Goal: Find contact information: Obtain details needed to contact an individual or organization

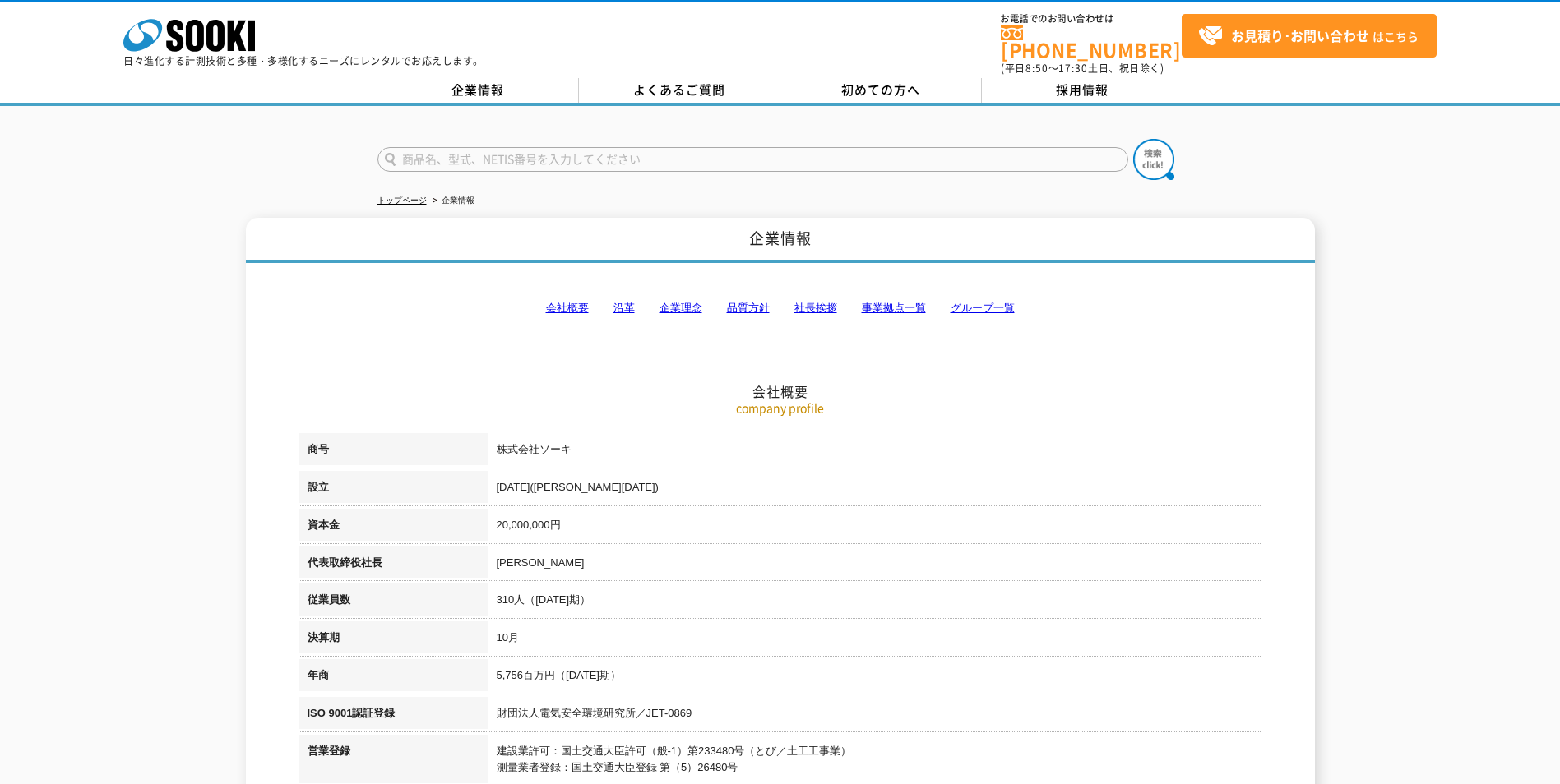
scroll to position [164, 0]
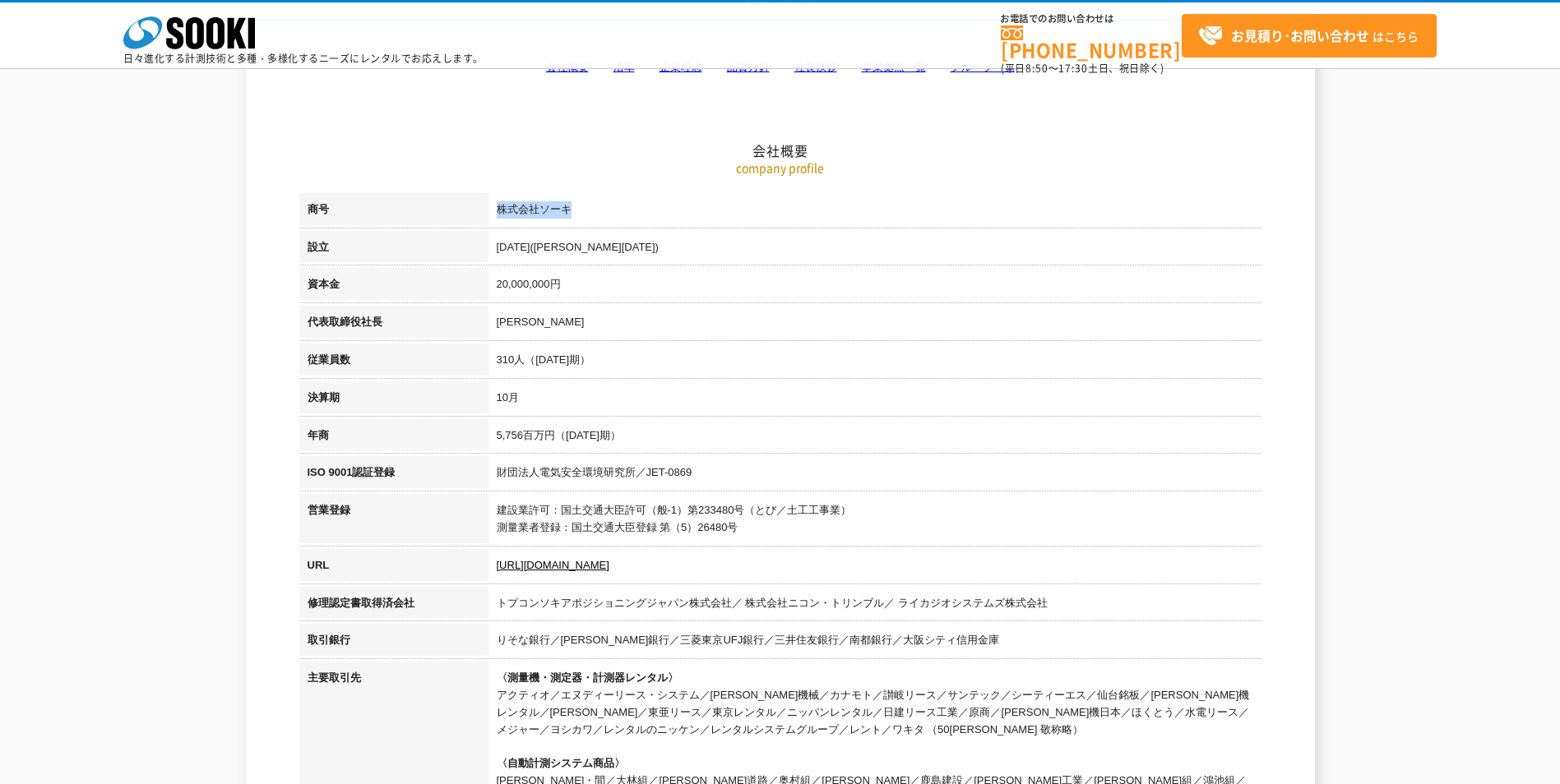
drag, startPoint x: 589, startPoint y: 211, endPoint x: 497, endPoint y: 215, distance: 92.1
click at [497, 215] on td "株式会社ソーキ" at bounding box center [874, 211] width 773 height 37
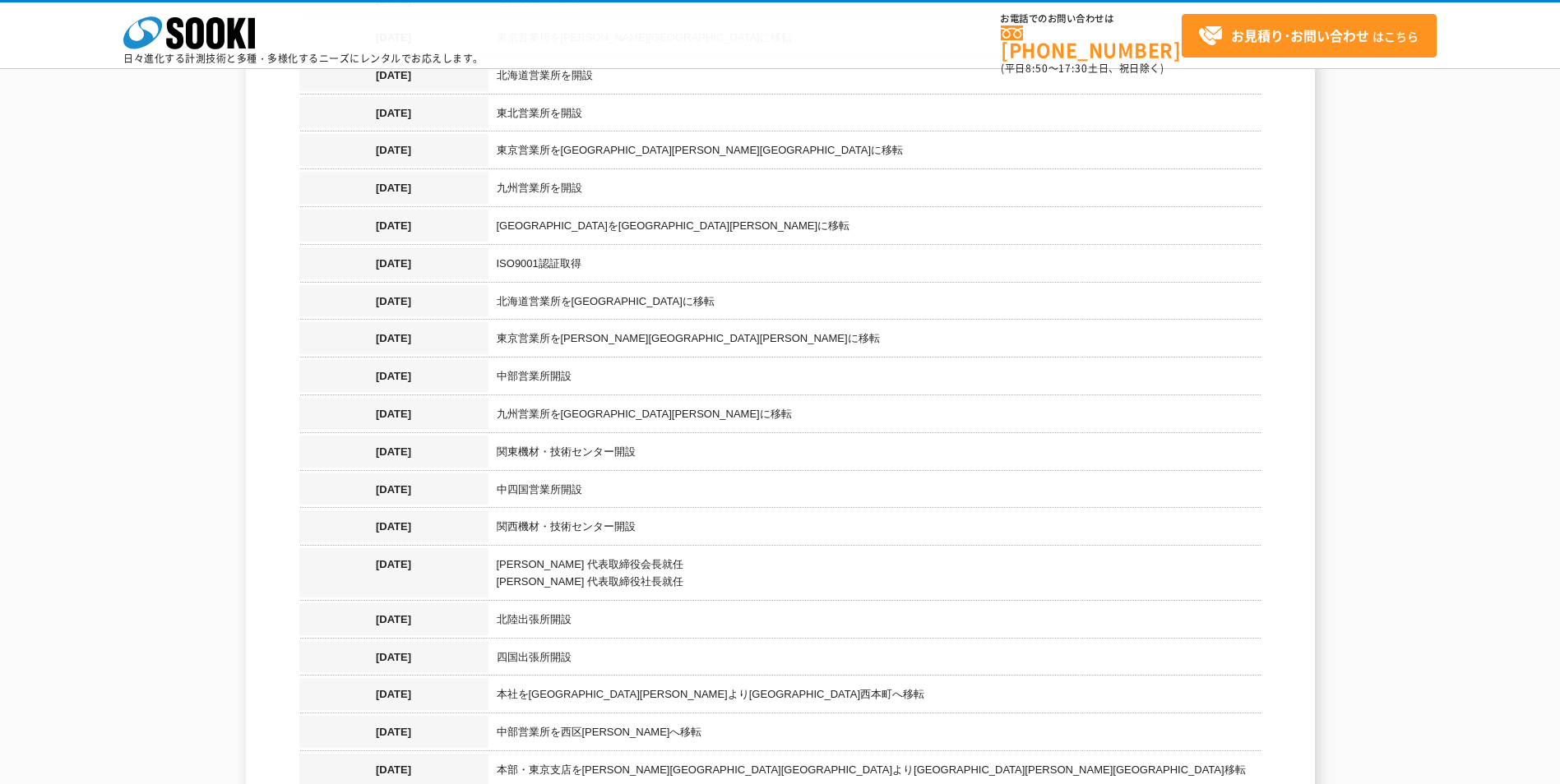
scroll to position [1527, 0]
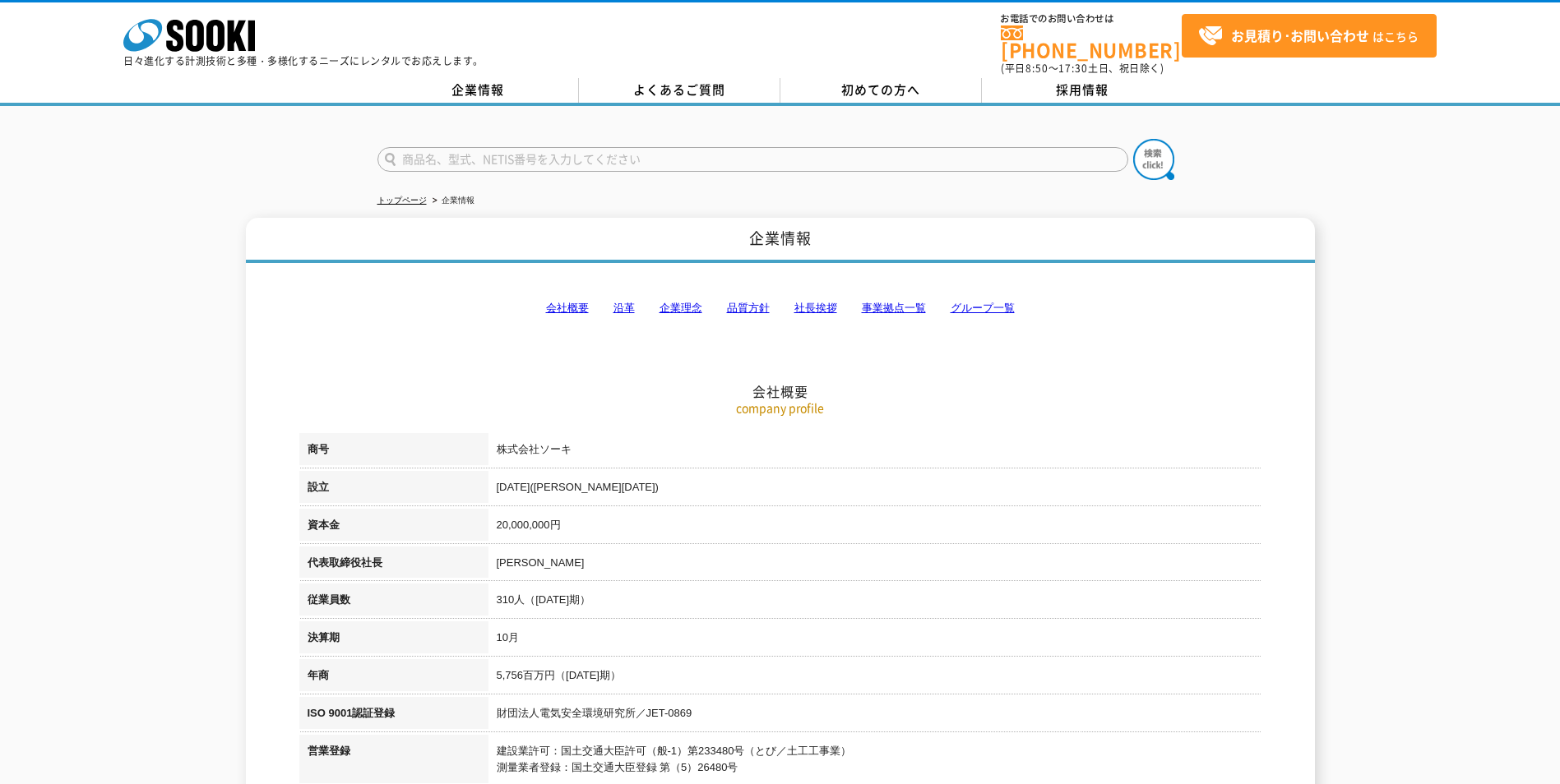
click at [567, 302] on link "会社概要" at bounding box center [567, 308] width 42 height 13
click at [882, 302] on link "事業拠点一覧" at bounding box center [894, 308] width 64 height 13
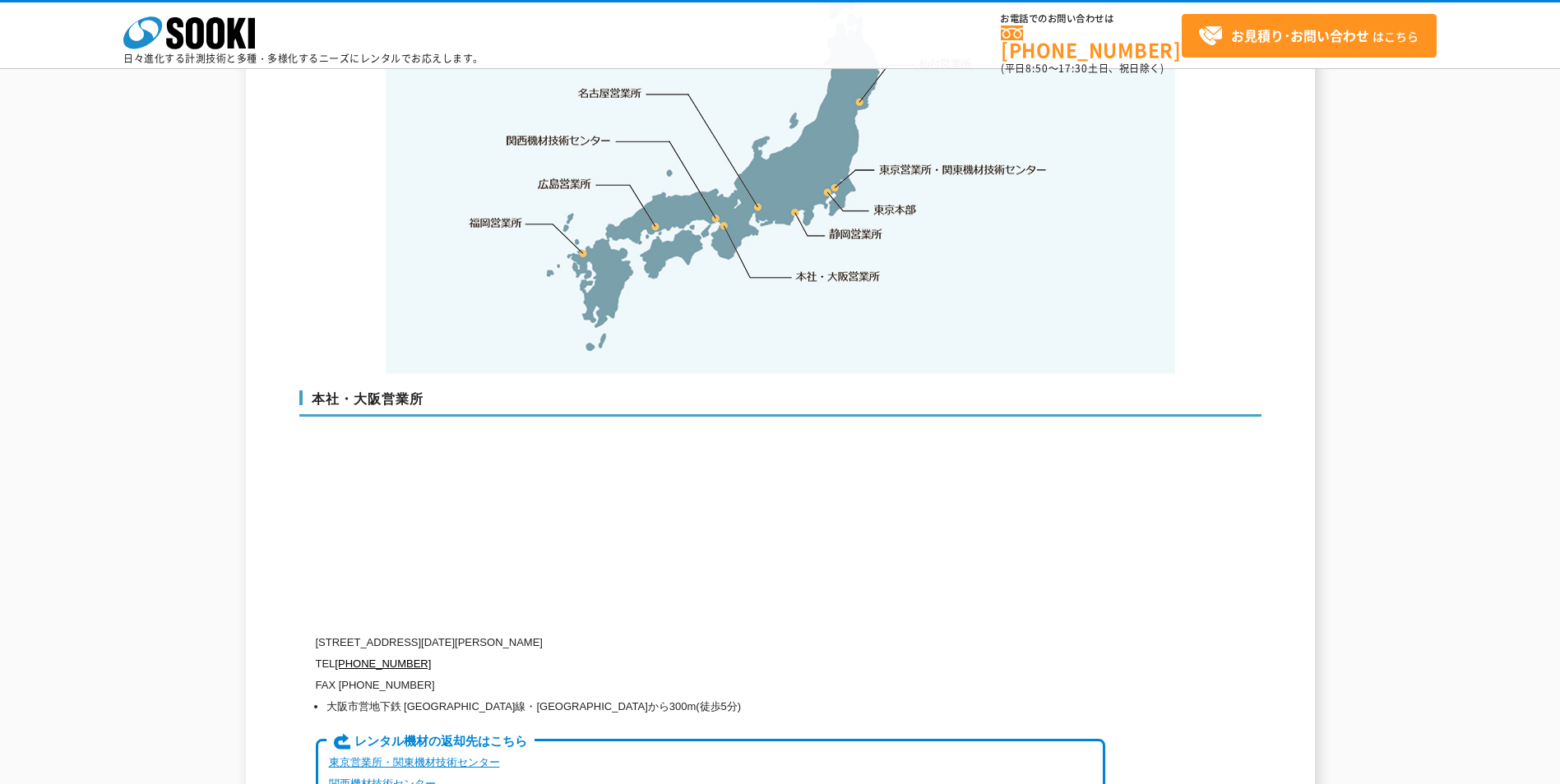
scroll to position [3793, 0]
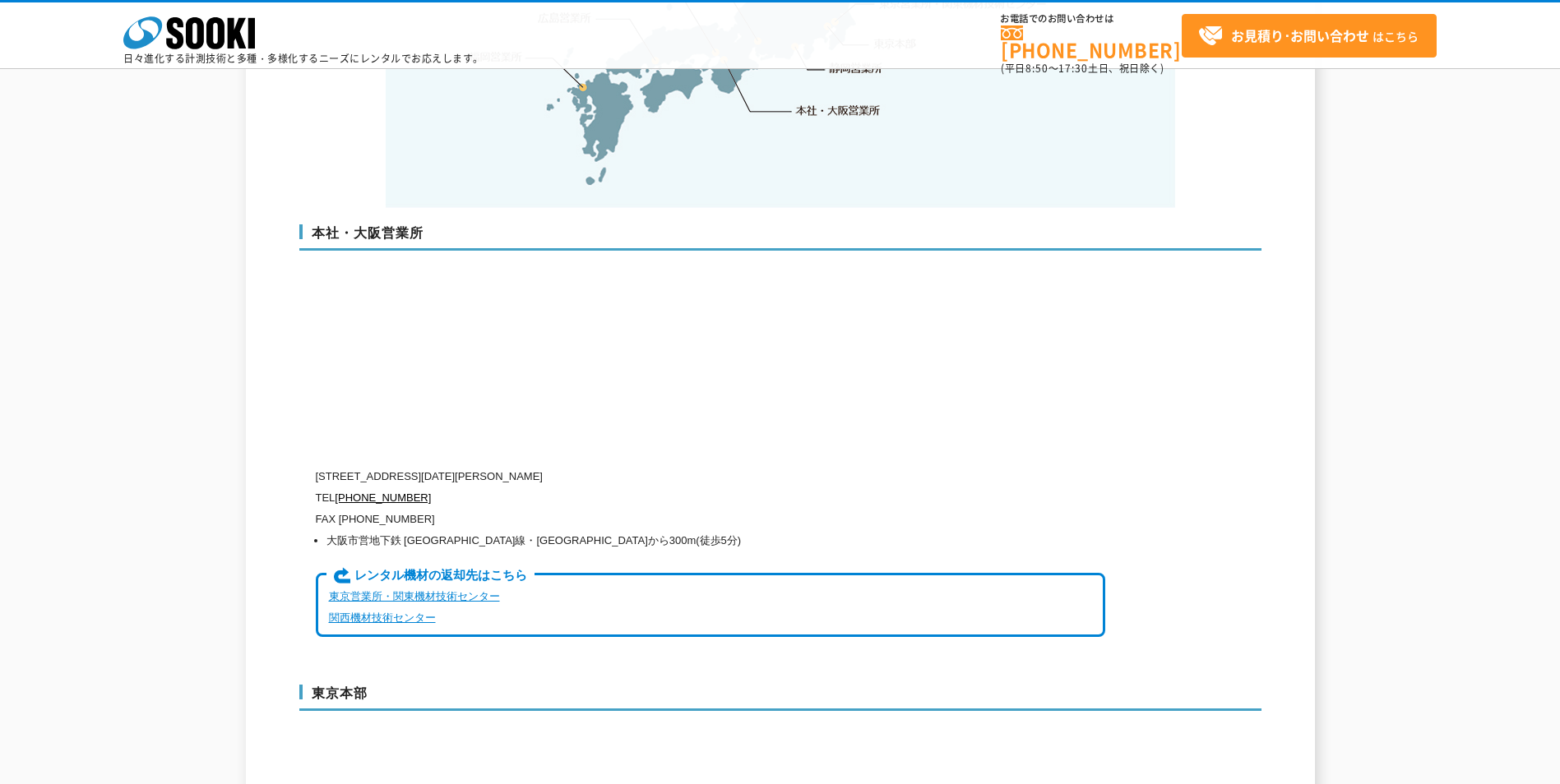
click at [500, 466] on p "[STREET_ADDRESS][DATE][PERSON_NAME]" at bounding box center [711, 477] width 789 height 22
drag, startPoint x: 425, startPoint y: 461, endPoint x: 338, endPoint y: 462, distance: 87.0
click at [338, 487] on p "TEL 0120-856-990" at bounding box center [711, 498] width 789 height 22
copy link "[PHONE_NUMBER]"
drag, startPoint x: 379, startPoint y: 435, endPoint x: 328, endPoint y: 445, distance: 52.0
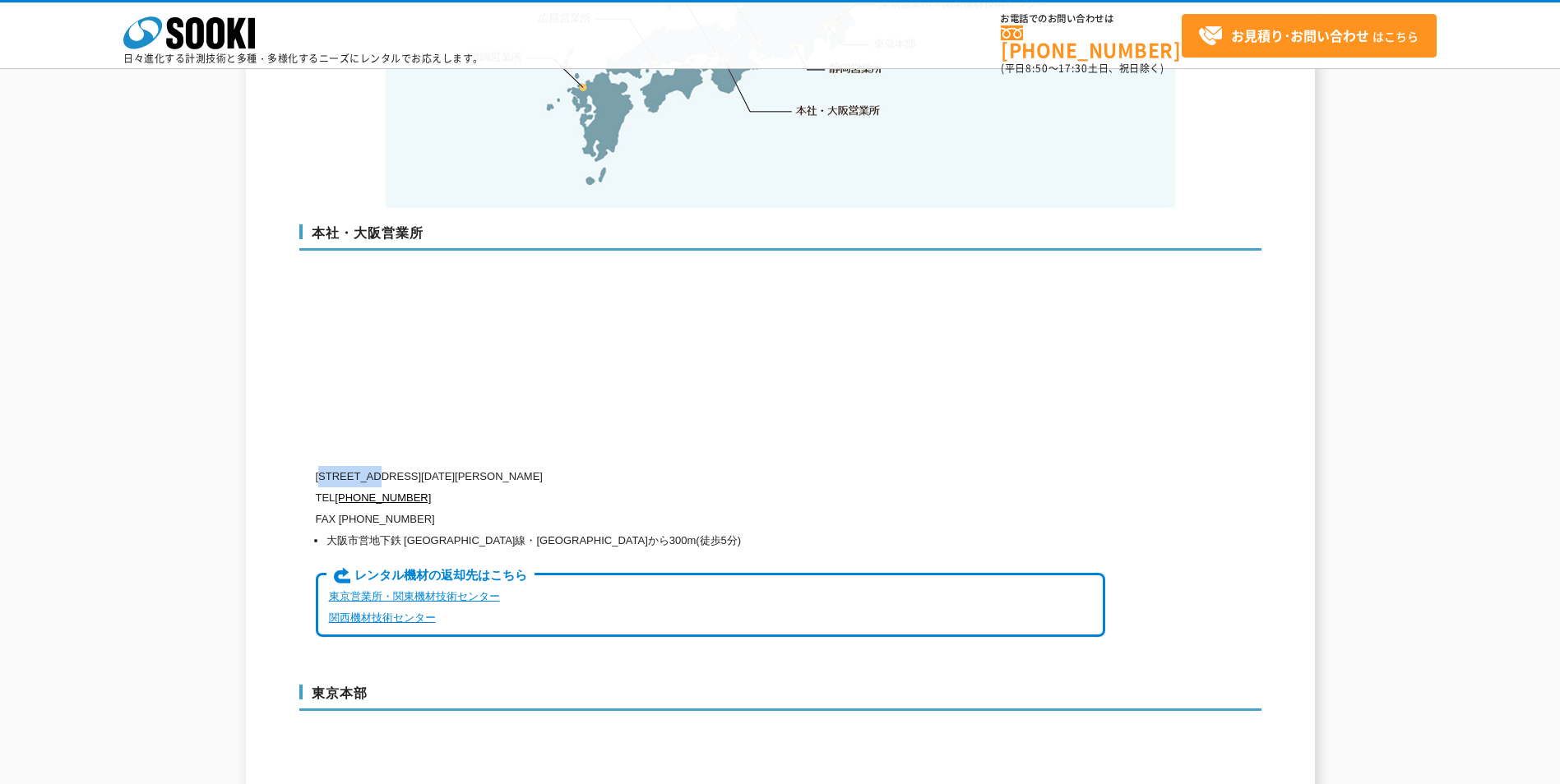
click at [328, 466] on p "[STREET_ADDRESS][DATE][PERSON_NAME]" at bounding box center [711, 477] width 789 height 22
copy p "550-0005"
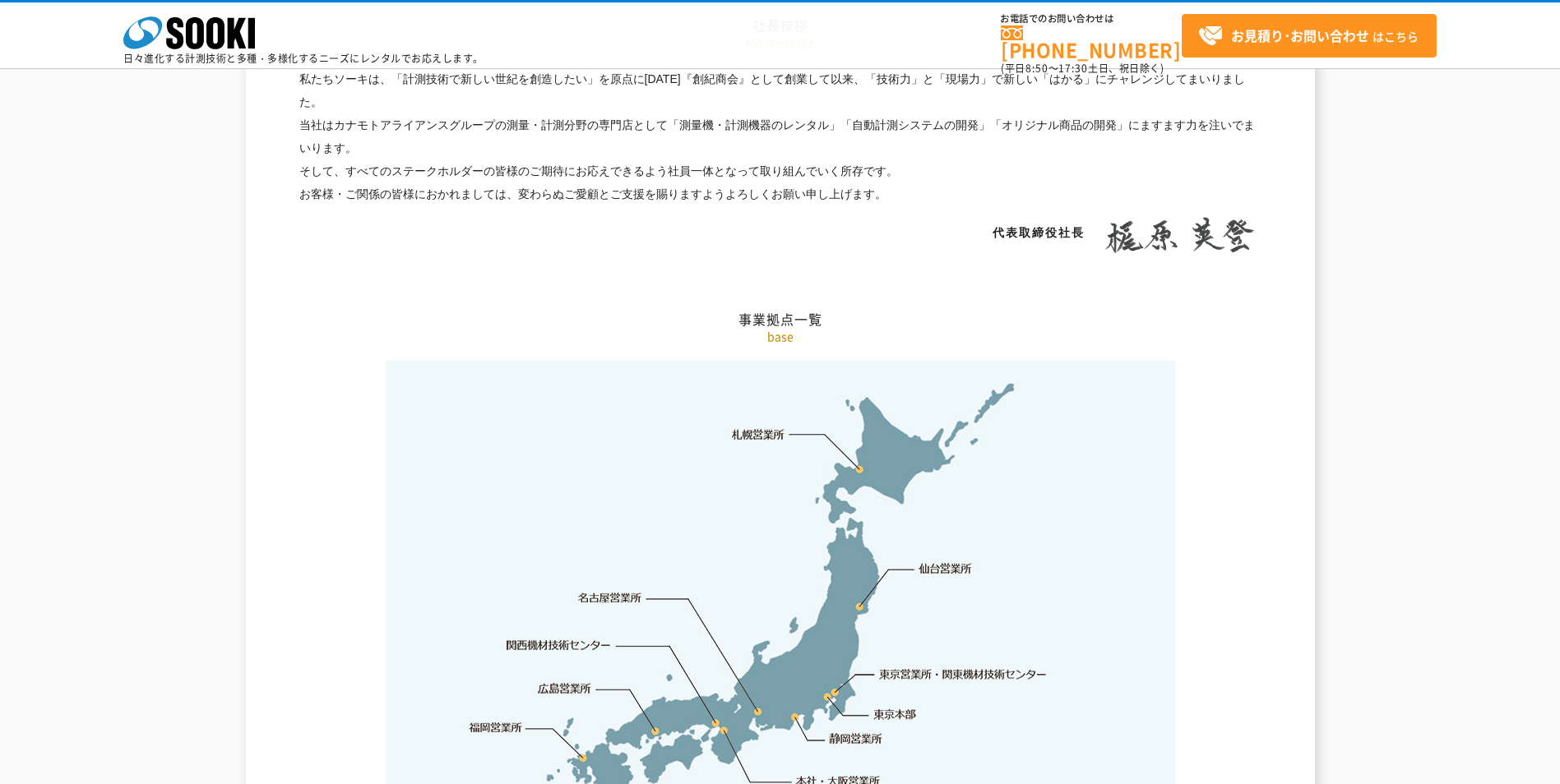
scroll to position [3616, 0]
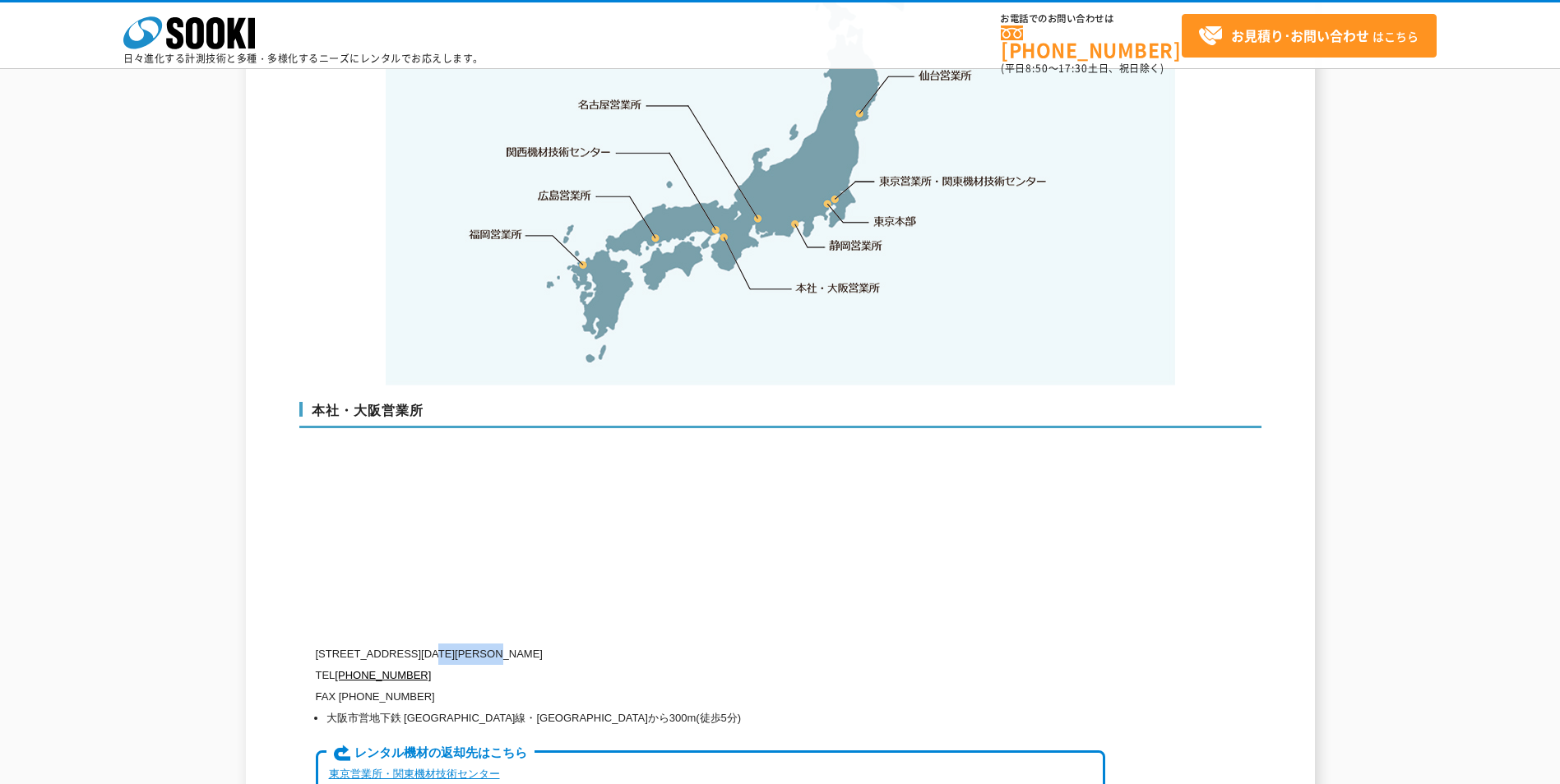
drag, startPoint x: 472, startPoint y: 619, endPoint x: 544, endPoint y: 621, distance: 72.0
click at [544, 643] on p "[STREET_ADDRESS][DATE][PERSON_NAME]" at bounding box center [711, 654] width 789 height 22
copy p "西本町1-15-10"
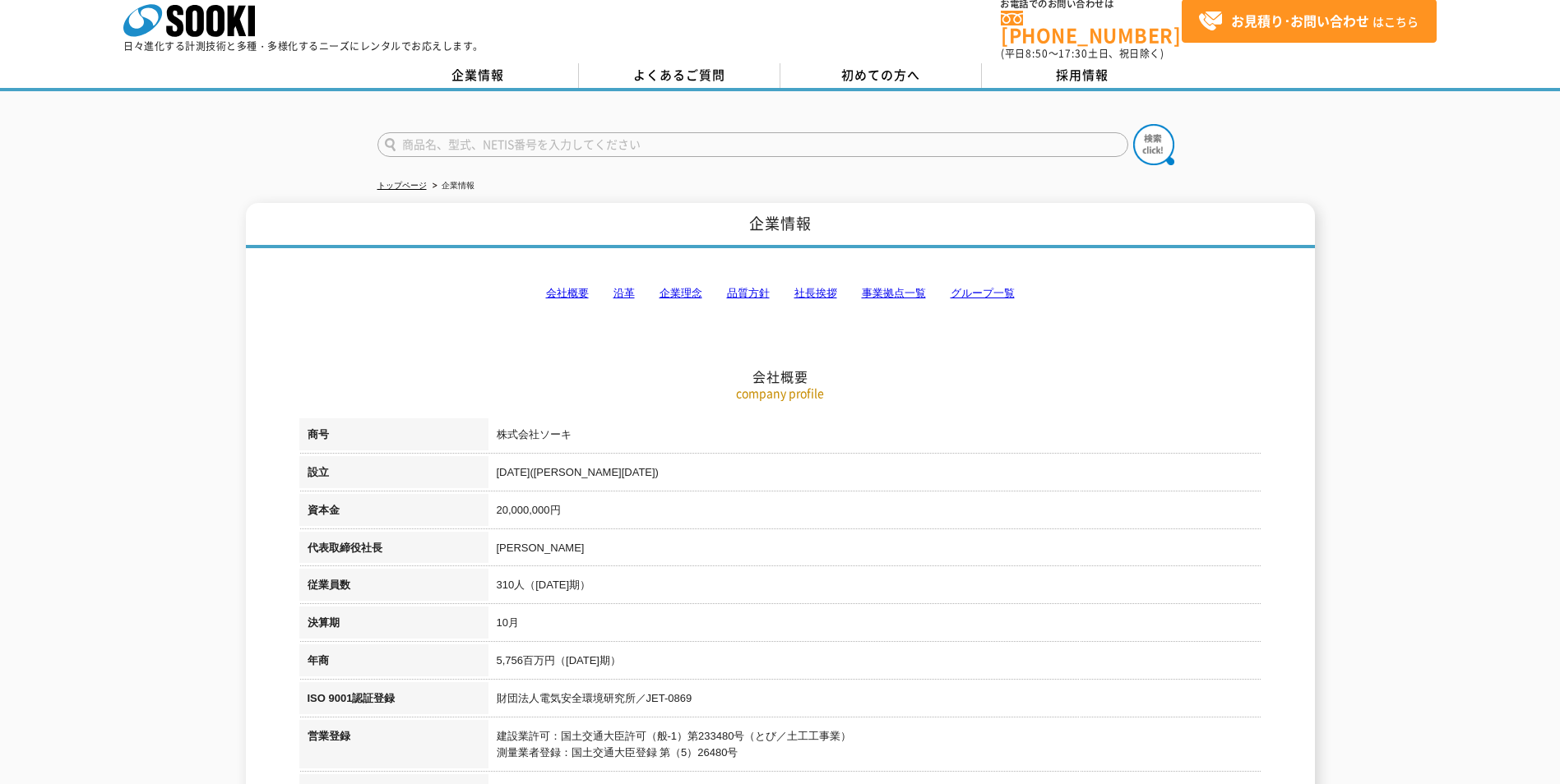
scroll to position [0, 0]
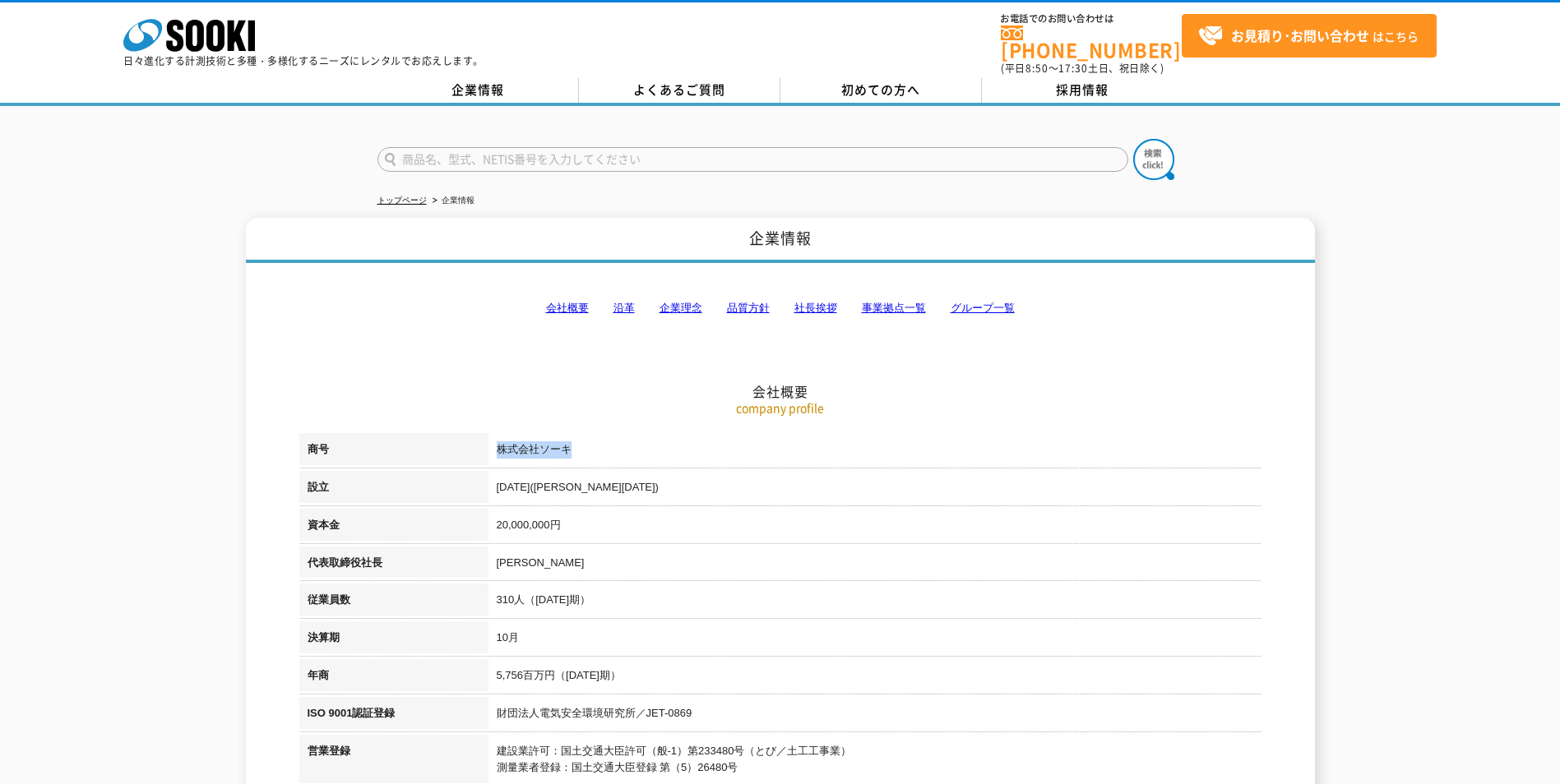
drag, startPoint x: 612, startPoint y: 423, endPoint x: 493, endPoint y: 432, distance: 119.3
click at [493, 433] on td "株式会社ソーキ" at bounding box center [874, 452] width 773 height 37
copy td "株式会社ソーキ"
click at [637, 447] on td "株式会社ソーキ" at bounding box center [874, 452] width 773 height 37
drag, startPoint x: 618, startPoint y: 445, endPoint x: 482, endPoint y: 440, distance: 136.1
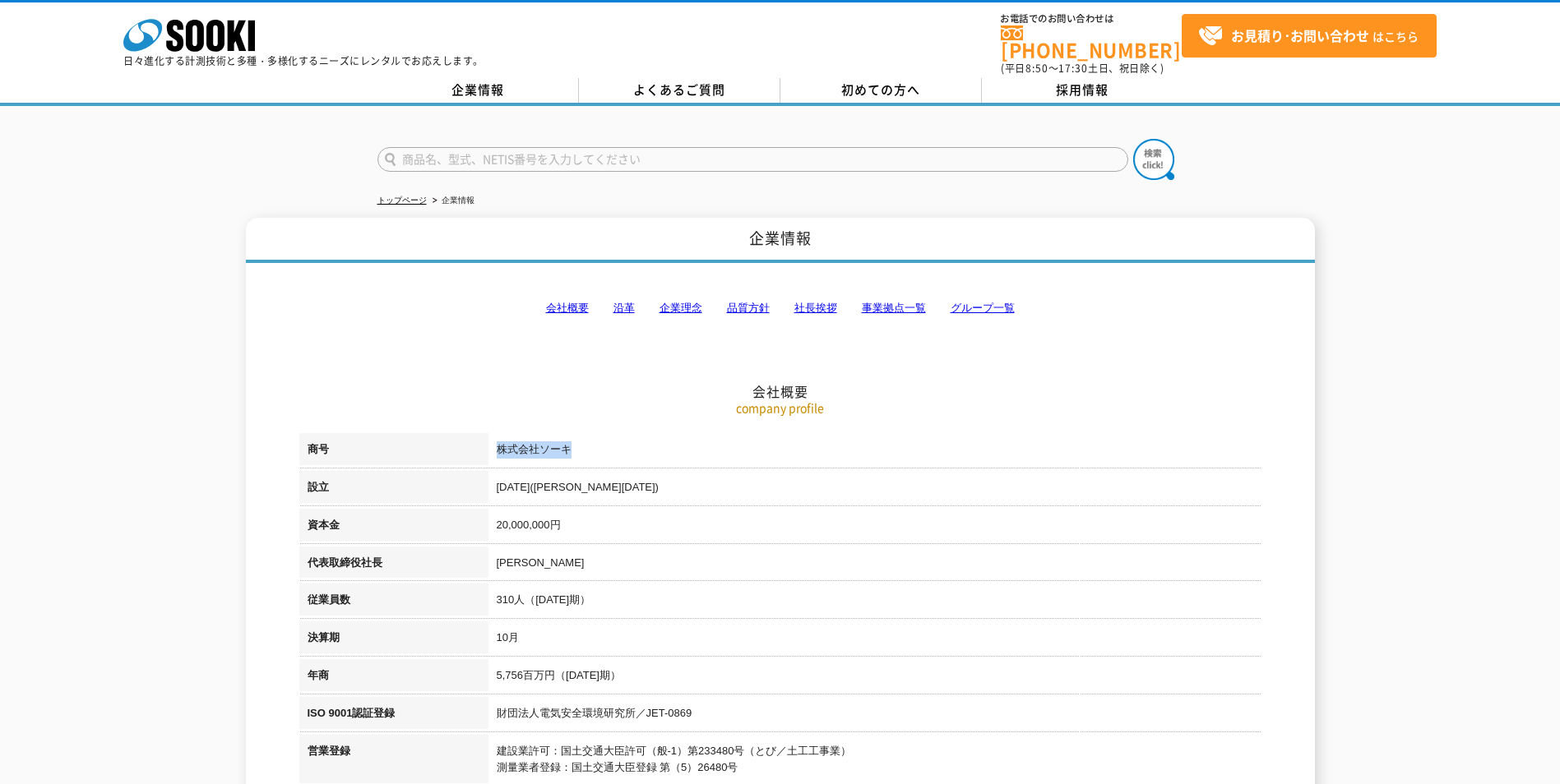
click at [482, 440] on tr "商号 株式会社ソーキ" at bounding box center [780, 452] width 962 height 37
copy tr "商号 株式会社ソーキ"
drag, startPoint x: 617, startPoint y: 440, endPoint x: 492, endPoint y: 449, distance: 125.3
click at [492, 449] on td "株式会社ソーキ" at bounding box center [874, 452] width 773 height 37
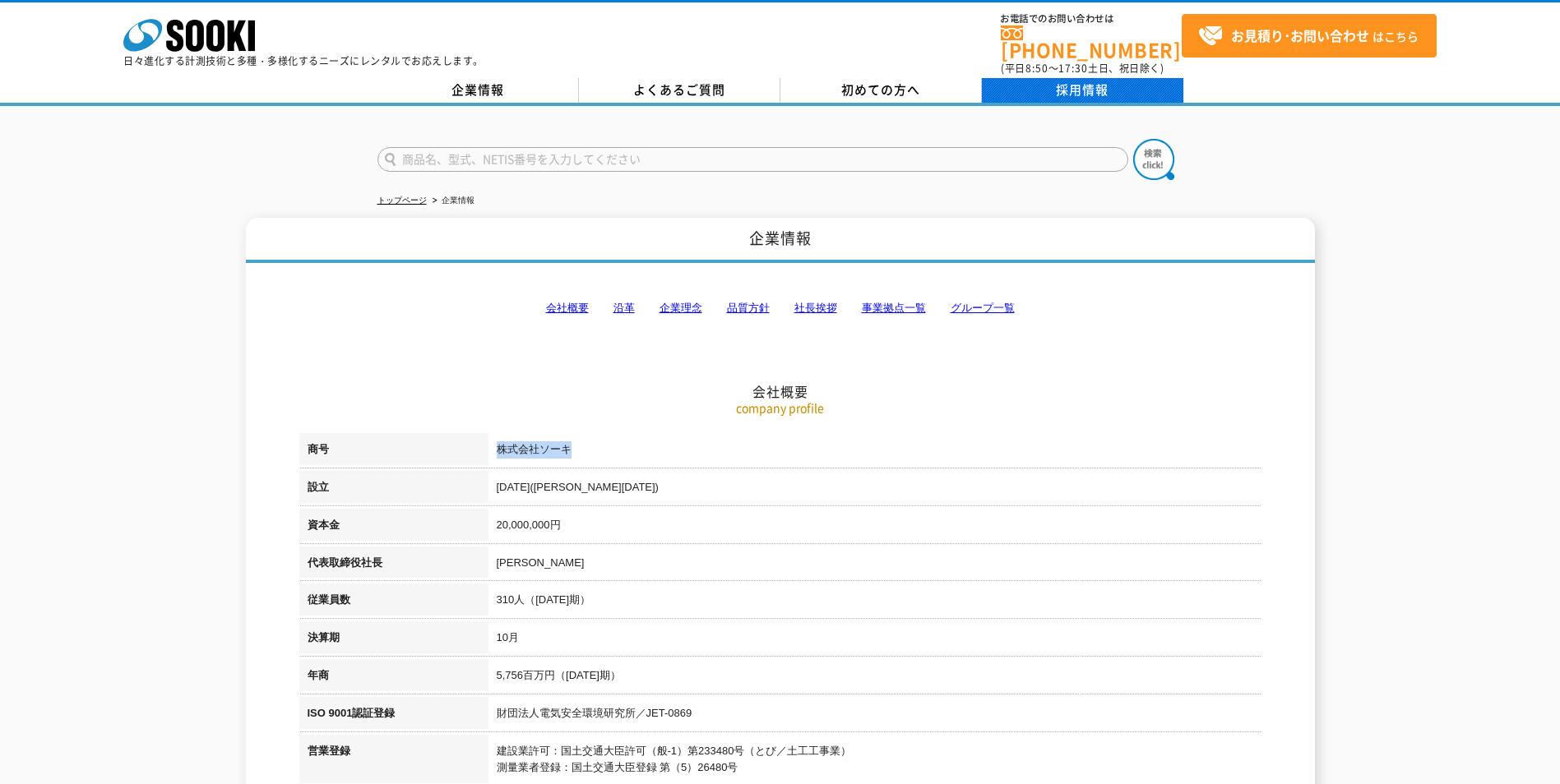
copy td "株式会社ソーキ"
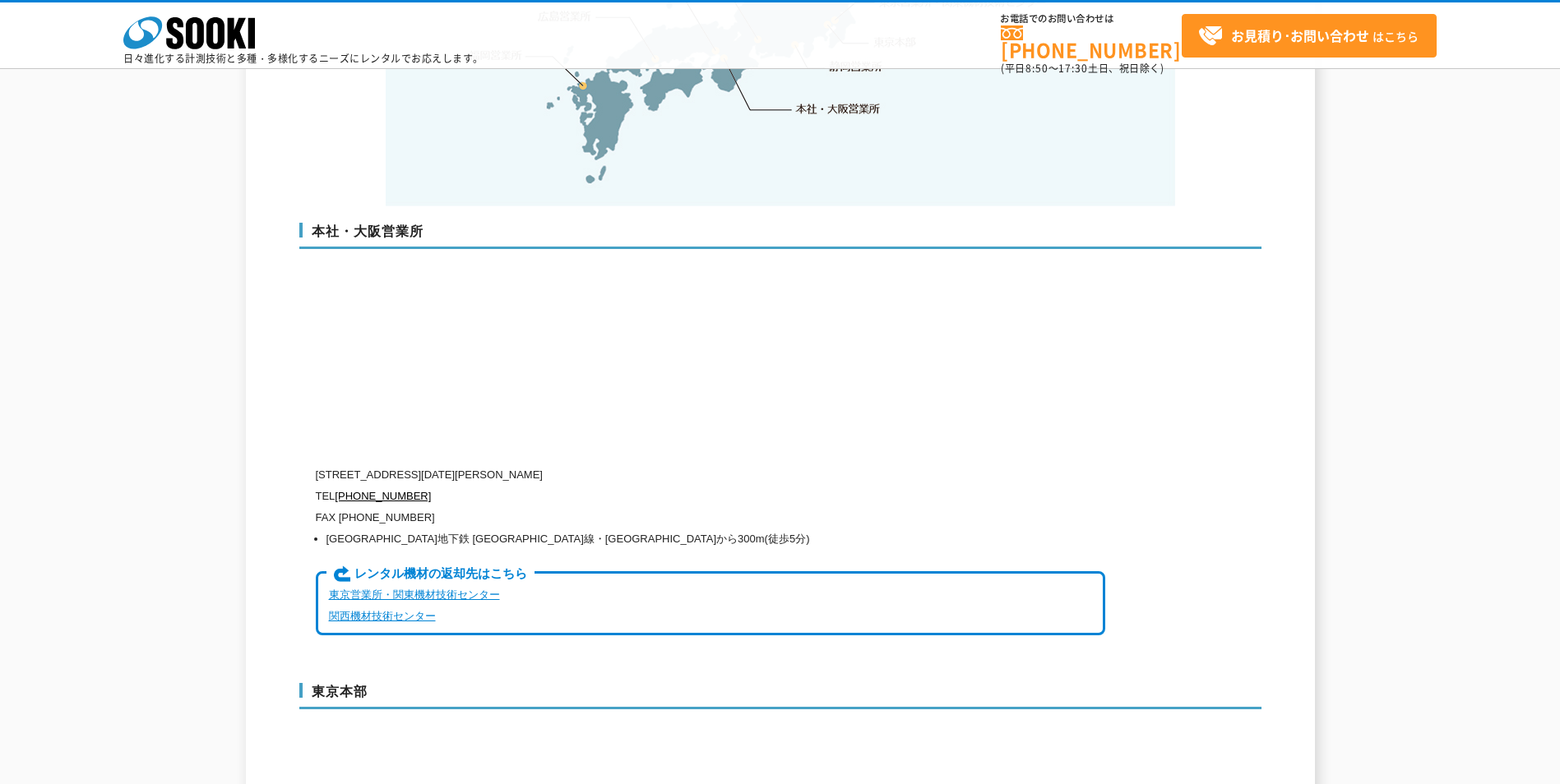
scroll to position [3862, 0]
